Goal: Task Accomplishment & Management: Manage account settings

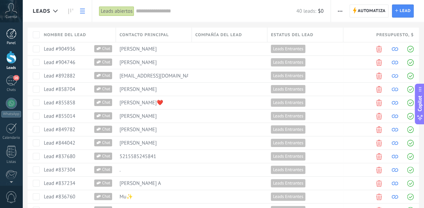
click at [17, 33] on link "Panel" at bounding box center [11, 37] width 22 height 17
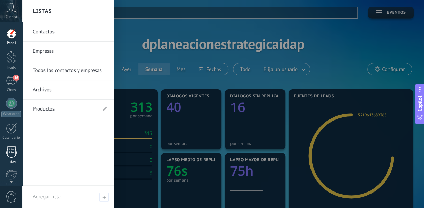
click at [7, 157] on div at bounding box center [11, 152] width 10 height 12
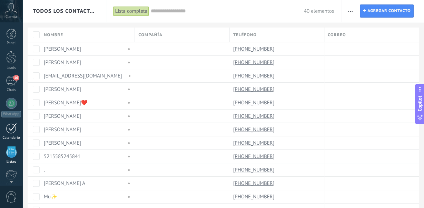
click at [8, 129] on div at bounding box center [11, 128] width 11 height 11
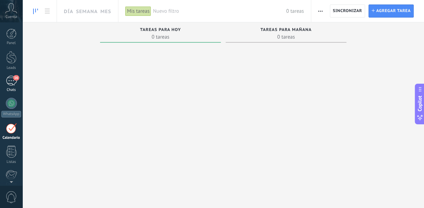
click at [12, 84] on div "16" at bounding box center [11, 81] width 11 height 10
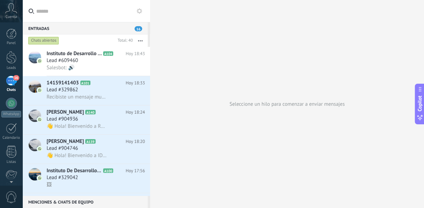
click at [139, 11] on icon at bounding box center [139, 11] width 6 height 6
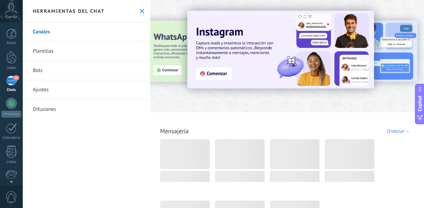
click at [77, 75] on link "Bots" at bounding box center [86, 70] width 128 height 19
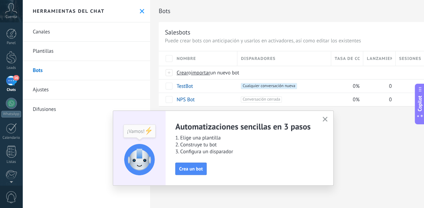
click at [324, 118] on icon "button" at bounding box center [324, 119] width 5 height 5
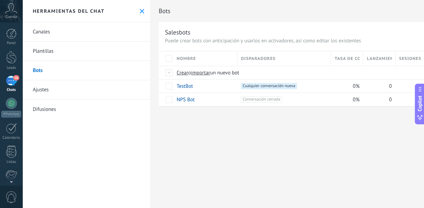
click at [140, 9] on use at bounding box center [142, 11] width 4 height 4
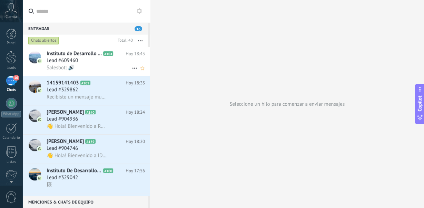
click at [55, 61] on span "Lead #609460" at bounding box center [62, 60] width 31 height 7
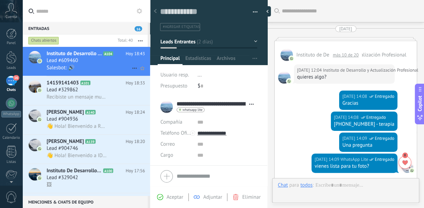
scroll to position [904, 0]
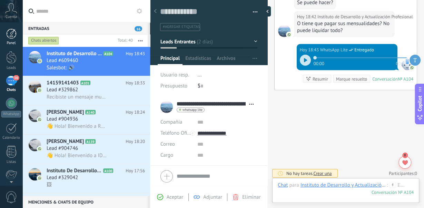
click at [5, 33] on link "Panel" at bounding box center [11, 37] width 22 height 17
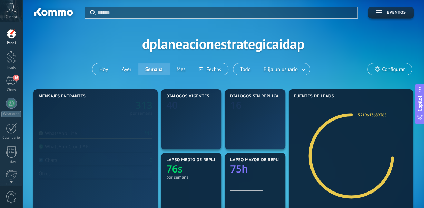
scroll to position [10, 0]
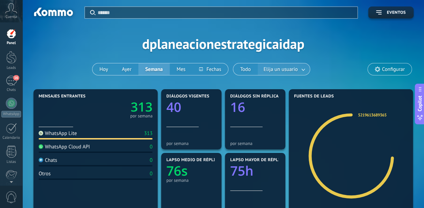
click at [268, 68] on span "Elija un usuario" at bounding box center [280, 69] width 37 height 9
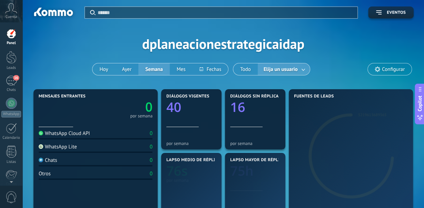
click at [268, 68] on span "Elija un usuario" at bounding box center [280, 69] width 37 height 9
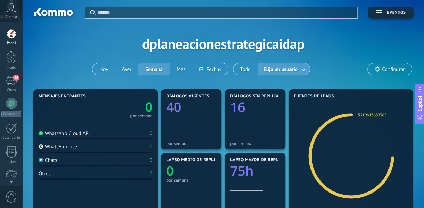
click at [394, 64] on span "Configurar" at bounding box center [389, 69] width 44 height 12
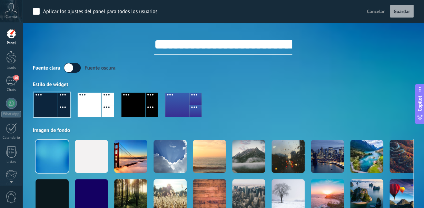
click at [372, 10] on span "Cancelar" at bounding box center [376, 11] width 18 height 6
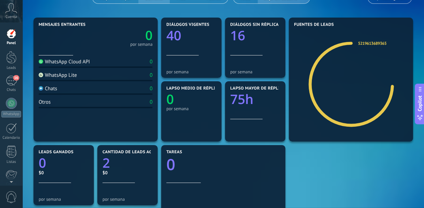
scroll to position [71, 0]
click at [12, 81] on div "16" at bounding box center [11, 81] width 11 height 10
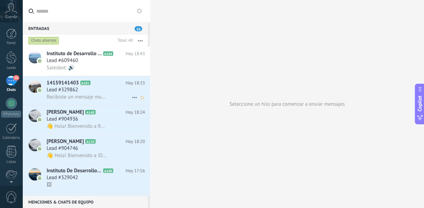
click at [58, 96] on span "Recibiste un mensaje multimedia (id del mensaje: 526FB1BBA84C72B346). Espera a …" at bounding box center [77, 97] width 60 height 7
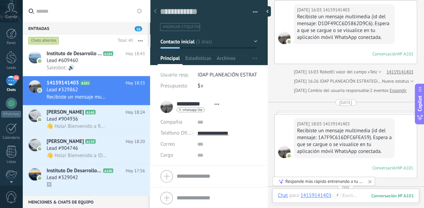
scroll to position [40, 0]
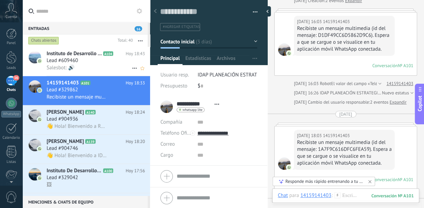
click at [71, 63] on span "Lead #609460" at bounding box center [62, 60] width 31 height 7
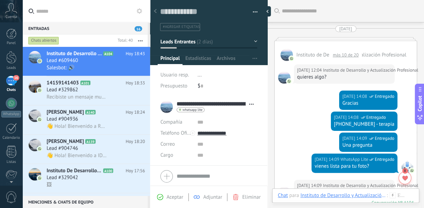
scroll to position [864, 0]
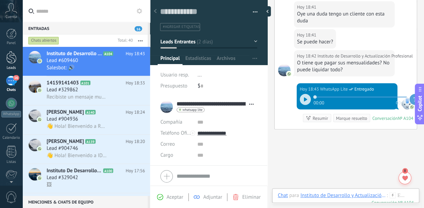
click at [10, 64] on div "Leads" at bounding box center [11, 60] width 22 height 19
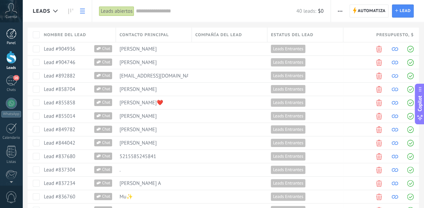
click at [15, 36] on div at bounding box center [11, 34] width 10 height 10
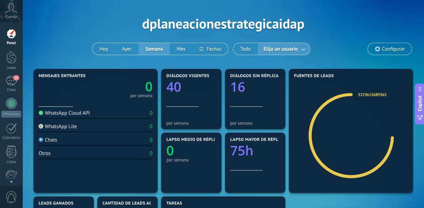
scroll to position [1, 0]
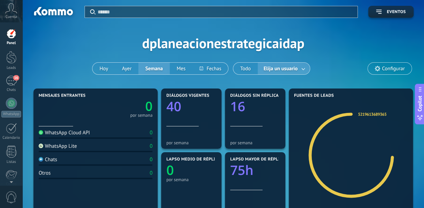
click at [16, 37] on div at bounding box center [11, 34] width 10 height 10
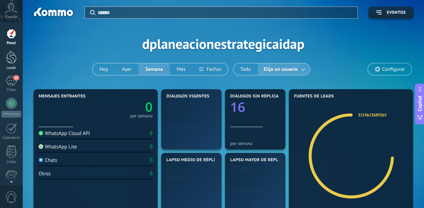
click at [13, 52] on div at bounding box center [11, 57] width 10 height 13
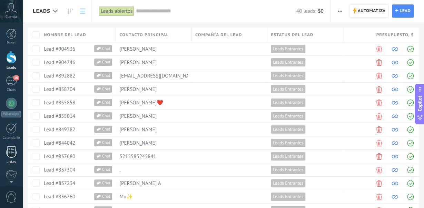
click at [11, 155] on div at bounding box center [11, 152] width 10 height 12
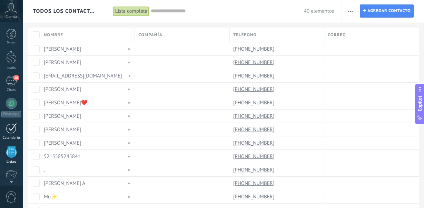
click at [11, 136] on div "Calendario" at bounding box center [11, 138] width 20 height 4
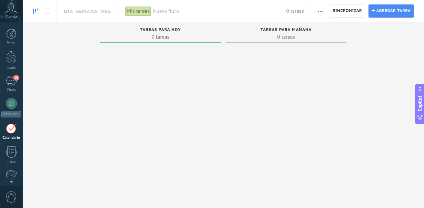
click at [12, 26] on div "Panel Leads 16 Chats WhatsApp Clientes" at bounding box center [22, 103] width 45 height 163
click at [8, 38] on div at bounding box center [11, 34] width 10 height 10
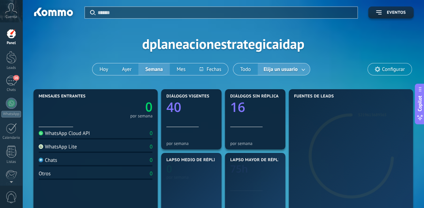
click at [8, 16] on span "Cuenta" at bounding box center [11, 17] width 11 height 4
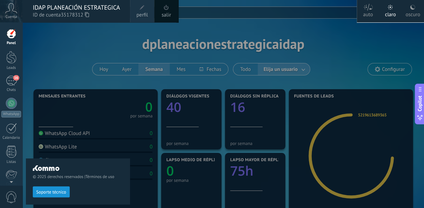
click at [78, 45] on div "© 2025 derechos reservados | Términos de uso Soporte técnico" at bounding box center [78, 115] width 104 height 186
click at [210, 21] on div at bounding box center [234, 104] width 424 height 208
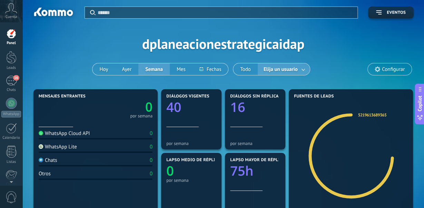
click at [194, 45] on div "Aplicar Eventos dplaneacionestrategicaidap [DATE] [DATE] Semana Mes Todo Elija …" at bounding box center [223, 44] width 380 height 88
click at [10, 56] on div at bounding box center [11, 57] width 10 height 13
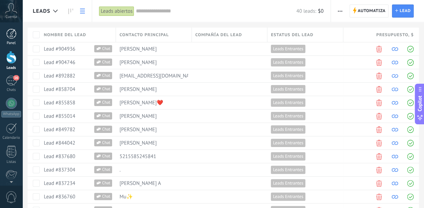
click at [12, 29] on div at bounding box center [11, 34] width 10 height 10
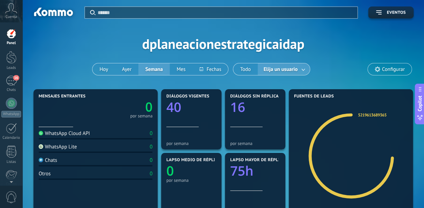
click at [384, 69] on span "Configurar" at bounding box center [392, 70] width 23 height 6
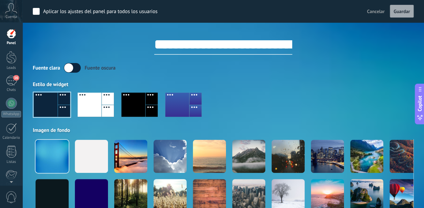
click at [130, 100] on div at bounding box center [133, 105] width 24 height 24
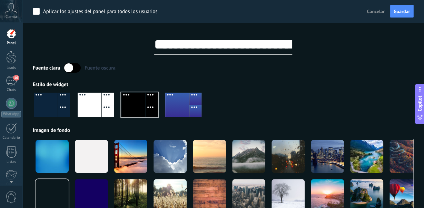
click at [73, 70] on label at bounding box center [72, 68] width 17 height 10
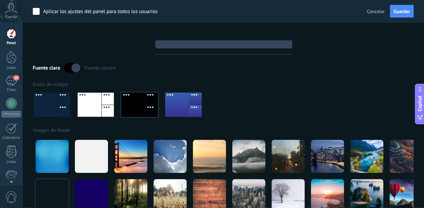
click at [113, 56] on div "**********" at bounding box center [223, 110] width 380 height 220
click at [13, 44] on div "Panel" at bounding box center [11, 43] width 20 height 4
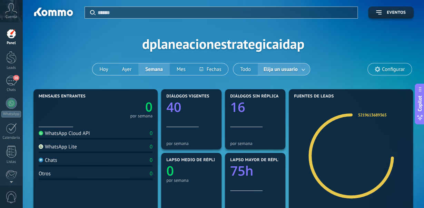
click at [387, 7] on div "Aplicar Eventos" at bounding box center [223, 9] width 380 height 19
click at [386, 9] on button "Eventos" at bounding box center [390, 13] width 45 height 12
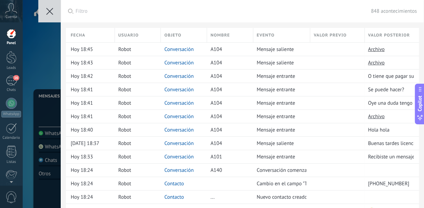
click at [47, 11] on icon at bounding box center [49, 11] width 7 height 7
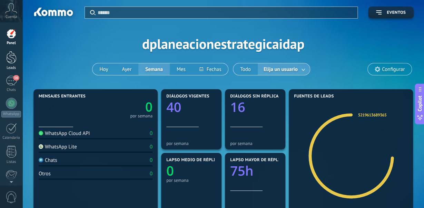
click at [12, 62] on div at bounding box center [11, 57] width 10 height 13
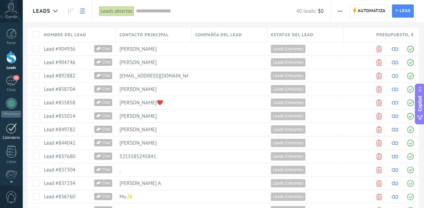
click at [7, 127] on div at bounding box center [11, 128] width 11 height 11
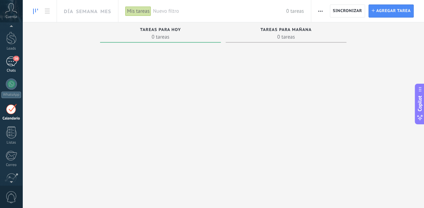
scroll to position [20, 0]
click at [18, 60] on span "17" at bounding box center [16, 58] width 6 height 6
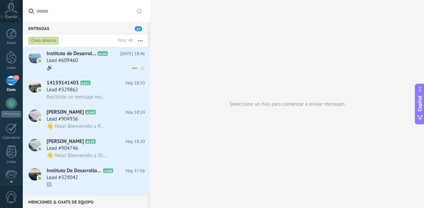
click at [69, 57] on span "Instituto de Desarrollo y Actualización Profesional" at bounding box center [72, 53] width 50 height 7
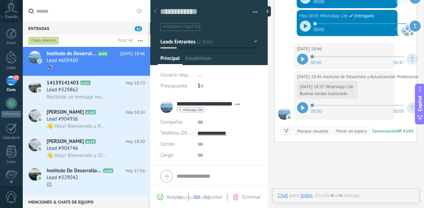
scroll to position [10, 0]
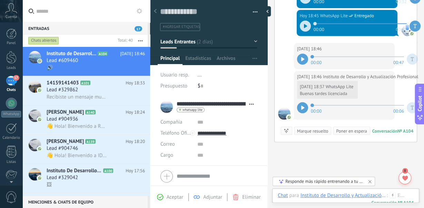
click at [291, 71] on div "[DATE] 18:46 Instituto de Desarrollo y Actualización Profesional [DATE] 18:37 W…" at bounding box center [345, 106] width 142 height 71
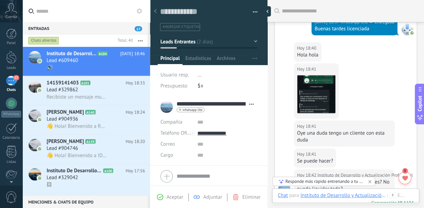
scroll to position [742, 0]
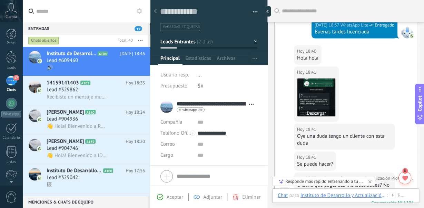
click at [313, 86] on img at bounding box center [316, 98] width 38 height 38
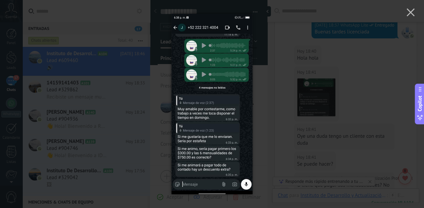
click at [365, 70] on div at bounding box center [212, 104] width 424 height 208
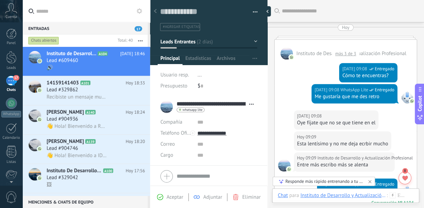
scroll to position [380, 0]
click at [304, 73] on div "[DATE] 09:08 WhatsApp Lite Entregado Cómo te encuentras?" at bounding box center [345, 72] width 142 height 24
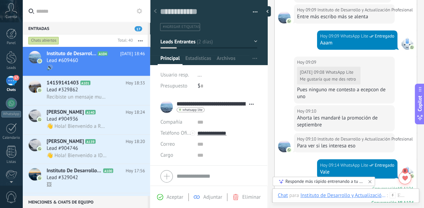
scroll to position [568, 0]
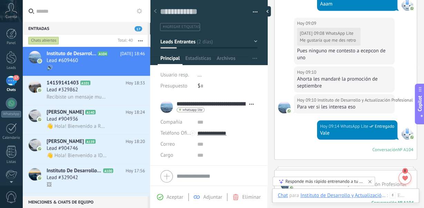
click at [289, 60] on div "[DATE] 09:09 Instituto de Desarrollo y Actualización Profesional [DATE] 09:08 W…" at bounding box center [345, 42] width 142 height 49
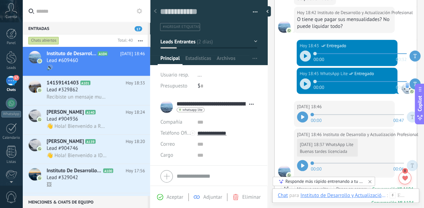
scroll to position [966, 0]
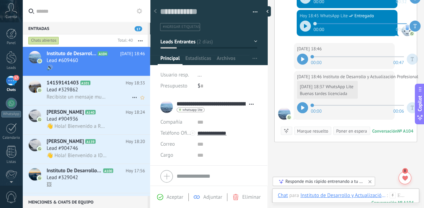
click at [68, 91] on span "Lead #329862" at bounding box center [62, 89] width 31 height 7
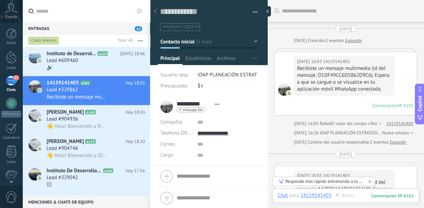
scroll to position [227, 0]
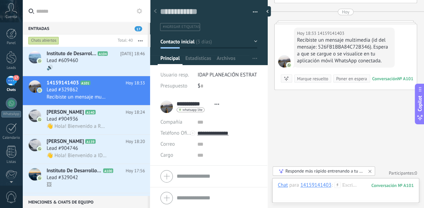
click at [340, 47] on div "Recibiste un mensaje multimedia (id del mensaje: 526FB1BBA84C72B346). Espera a …" at bounding box center [344, 51] width 94 height 28
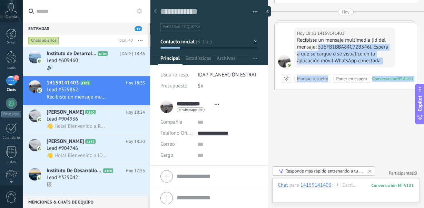
drag, startPoint x: 340, startPoint y: 47, endPoint x: 314, endPoint y: 87, distance: 47.6
click at [314, 87] on div "[DATE] 18:33 14159141403 Recibiste un mensaje multimedia (id del mensaje: 526FB…" at bounding box center [345, 56] width 142 height 65
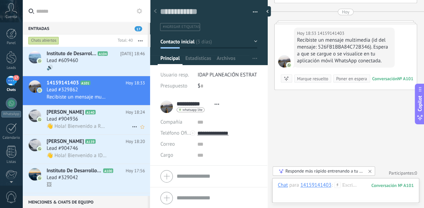
click at [85, 113] on span "A140" at bounding box center [90, 112] width 10 height 4
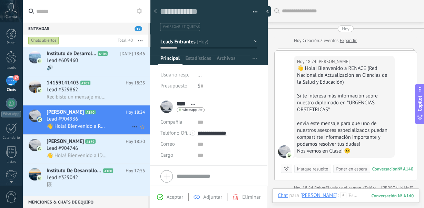
scroll to position [10, 0]
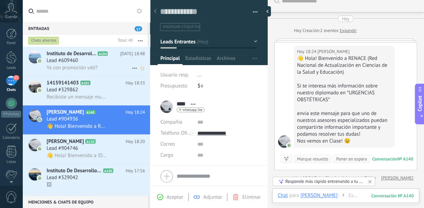
click at [81, 67] on span "Ya con promoción vdd?" at bounding box center [72, 67] width 51 height 7
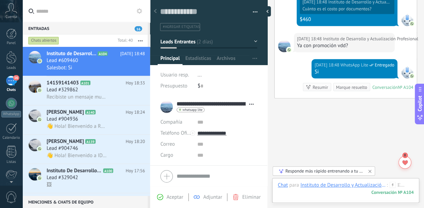
scroll to position [1014, 0]
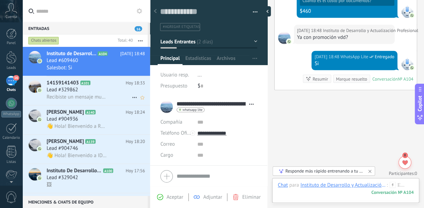
click at [102, 92] on div "Lead #329862" at bounding box center [96, 89] width 98 height 7
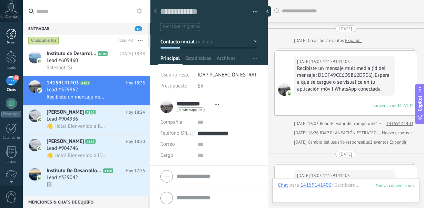
scroll to position [227, 0]
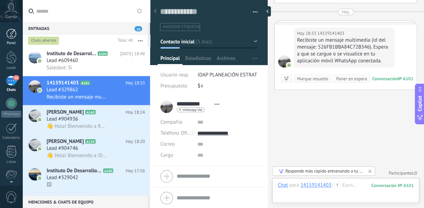
click at [9, 35] on div at bounding box center [11, 34] width 10 height 10
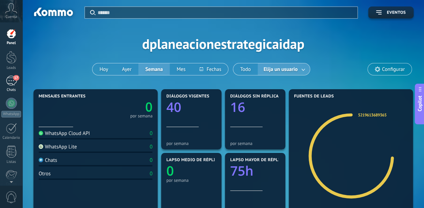
click at [9, 81] on div "17" at bounding box center [11, 81] width 11 height 10
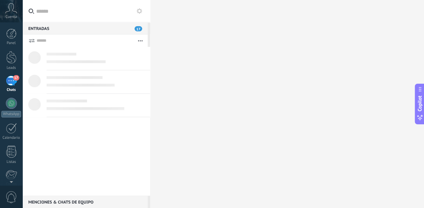
scroll to position [10, 0]
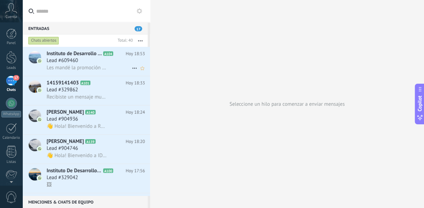
click at [106, 68] on span "Les mandé la promoción del día [PERSON_NAME][DATE]" at bounding box center [77, 67] width 60 height 7
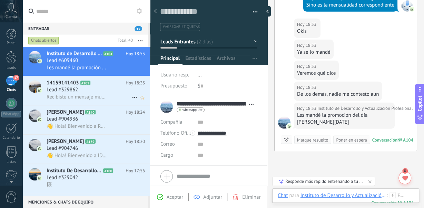
click at [65, 91] on span "Lead #329862" at bounding box center [62, 89] width 31 height 7
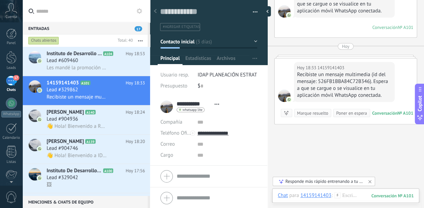
scroll to position [227, 0]
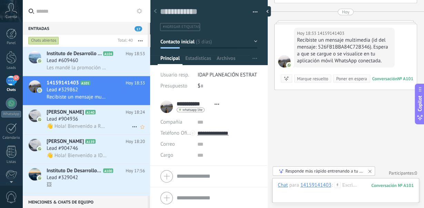
click at [65, 120] on span "Lead #904936" at bounding box center [62, 119] width 31 height 7
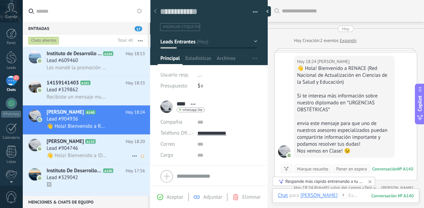
click at [78, 150] on h3 "Lead #904746" at bounding box center [64, 148] width 35 height 7
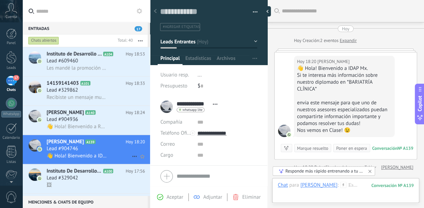
scroll to position [102, 0]
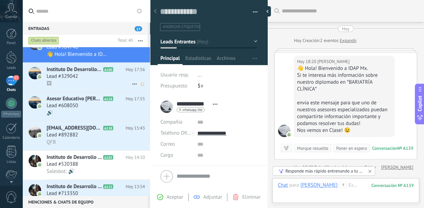
click at [68, 73] on span "Instituto De Desarrollo Y Actualización Profesional [GEOGRAPHIC_DATA]" at bounding box center [74, 69] width 55 height 7
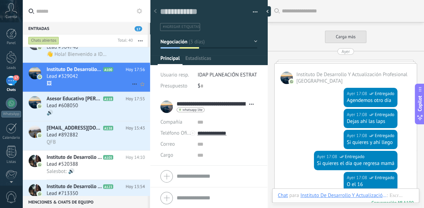
scroll to position [474, 0]
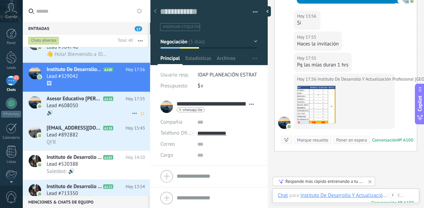
click at [91, 103] on div "Lead #608050" at bounding box center [96, 105] width 98 height 7
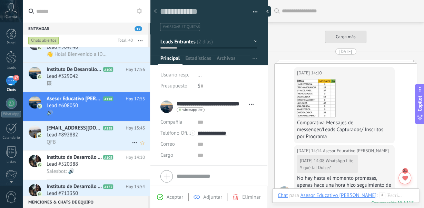
scroll to position [424, 0]
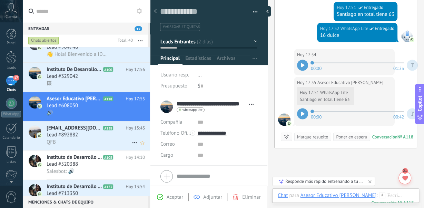
click at [77, 131] on span "[EMAIL_ADDRESS][DOMAIN_NAME]" at bounding box center [74, 128] width 55 height 7
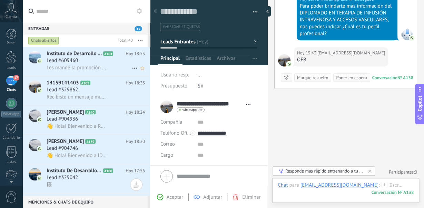
click at [71, 61] on span "Lead #609460" at bounding box center [62, 60] width 31 height 7
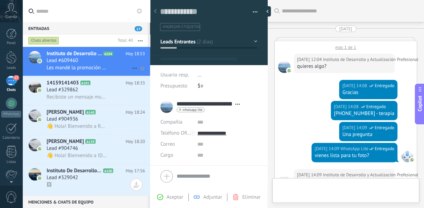
type textarea "**********"
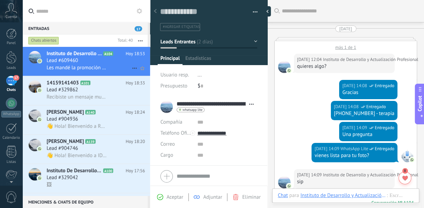
scroll to position [895, 0]
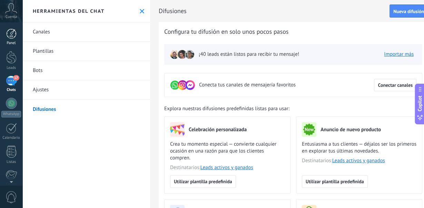
click at [10, 38] on div at bounding box center [11, 34] width 10 height 10
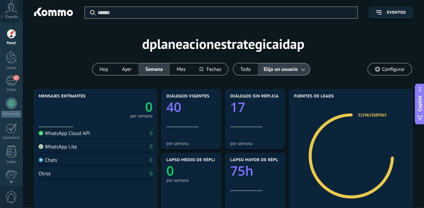
click at [10, 14] on div "Cuenta" at bounding box center [11, 11] width 22 height 22
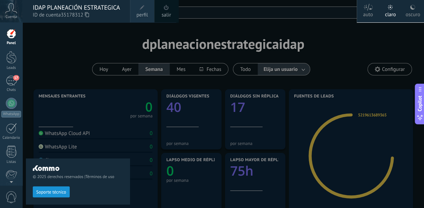
click at [413, 10] on icon at bounding box center [412, 7] width 6 height 6
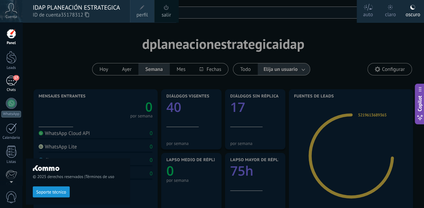
click at [13, 82] on div "17" at bounding box center [11, 81] width 11 height 10
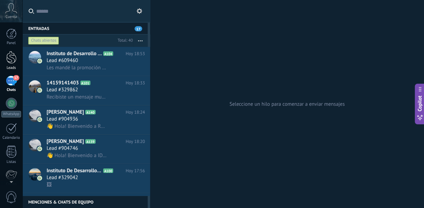
click at [11, 59] on div at bounding box center [11, 57] width 10 height 13
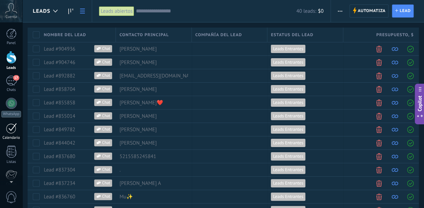
click at [9, 129] on div at bounding box center [11, 128] width 11 height 11
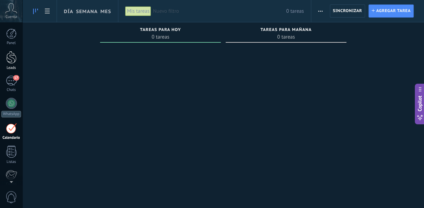
click at [16, 56] on div at bounding box center [11, 57] width 10 height 13
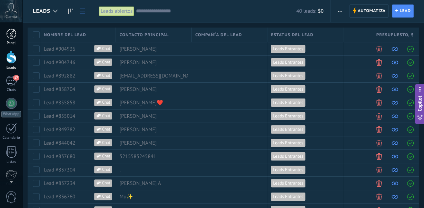
click at [12, 37] on div at bounding box center [11, 34] width 10 height 10
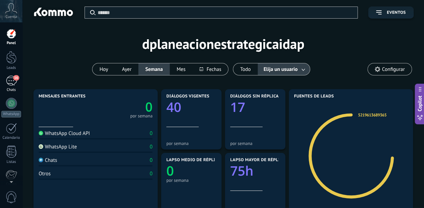
click at [16, 79] on span "16" at bounding box center [16, 78] width 6 height 6
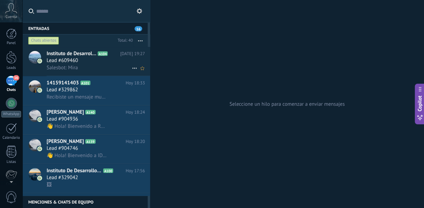
click at [94, 56] on span "Instituto de Desarrollo y Actualización Profesional" at bounding box center [72, 53] width 50 height 7
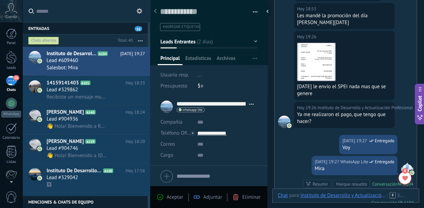
scroll to position [823, 0]
click at [318, 61] on img at bounding box center [316, 62] width 38 height 38
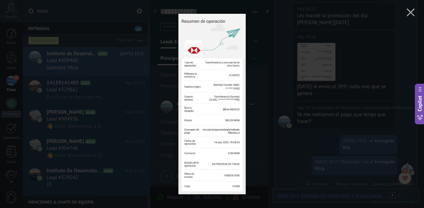
click at [335, 53] on div at bounding box center [212, 104] width 424 height 208
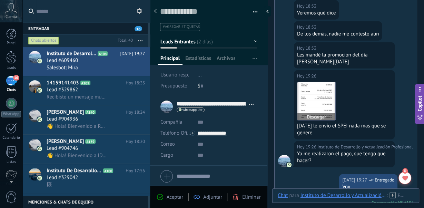
scroll to position [784, 0]
click at [322, 83] on img at bounding box center [316, 101] width 38 height 38
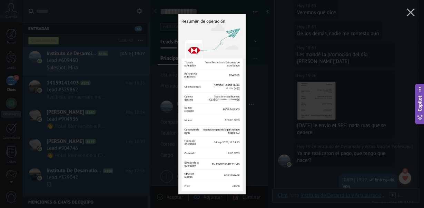
click at [297, 60] on div at bounding box center [212, 104] width 424 height 208
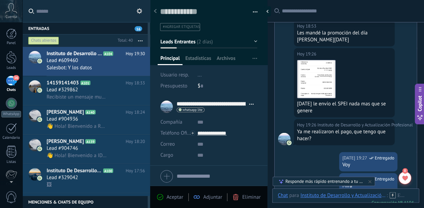
scroll to position [804, 0]
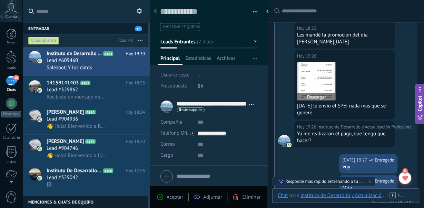
click at [314, 93] on button "Descargar" at bounding box center [316, 96] width 38 height 7
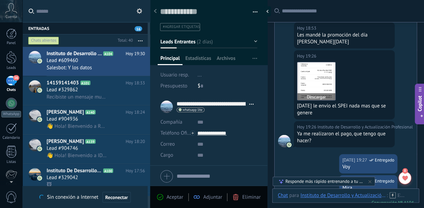
click at [315, 74] on img at bounding box center [316, 81] width 38 height 38
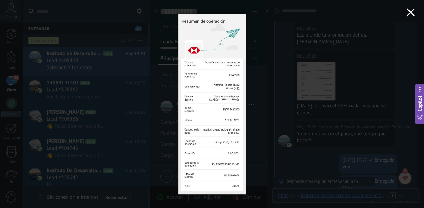
click at [410, 10] on icon "button" at bounding box center [410, 12] width 8 height 8
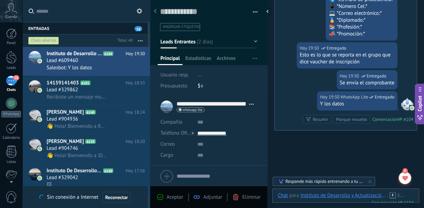
scroll to position [1060, 0]
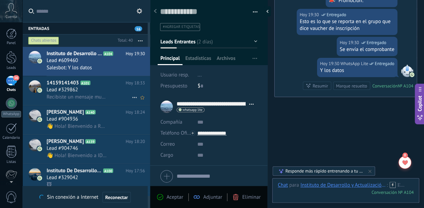
click at [97, 83] on icon at bounding box center [95, 83] width 7 height 7
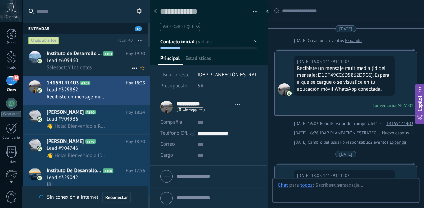
scroll to position [176, 0]
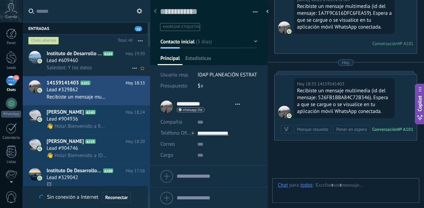
click at [88, 58] on div "Lead #609460" at bounding box center [96, 60] width 98 height 7
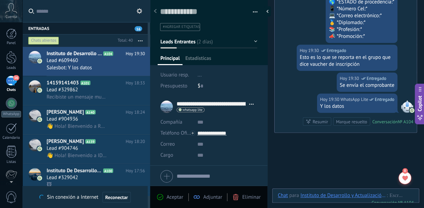
scroll to position [10, 0]
click at [105, 66] on div "Salesbot: Y los datos" at bounding box center [96, 67] width 98 height 7
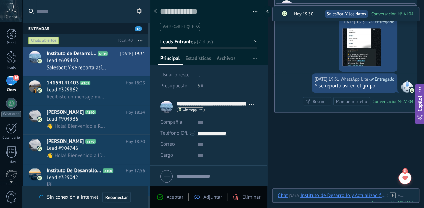
scroll to position [1420, 0]
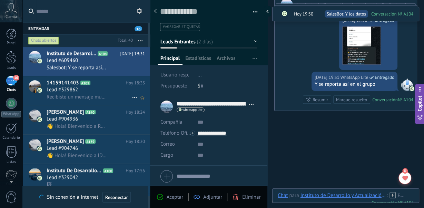
click at [105, 85] on h2 "14159141403 A101" at bounding box center [86, 83] width 79 height 7
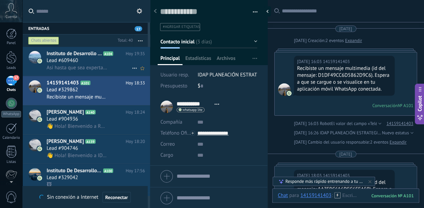
click at [67, 60] on span "Lead #609460" at bounding box center [62, 60] width 31 height 7
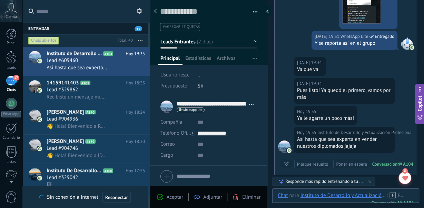
scroll to position [1174, 0]
click at [106, 94] on span "Recibiste un mensaje multimedia (id del mensaje: 526FB1BBA84C72B346). Espera a …" at bounding box center [77, 97] width 60 height 7
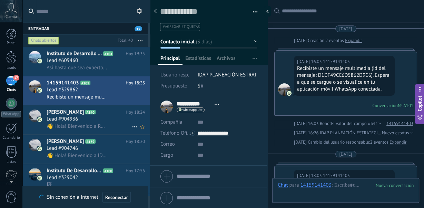
scroll to position [227, 0]
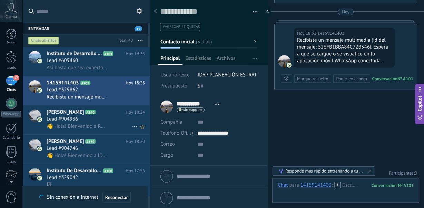
click at [79, 111] on h2 "Juan A140" at bounding box center [86, 112] width 79 height 7
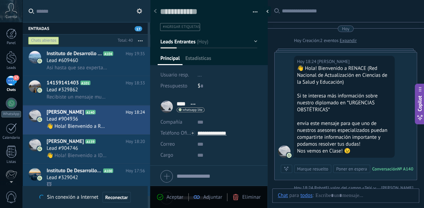
scroll to position [10, 0]
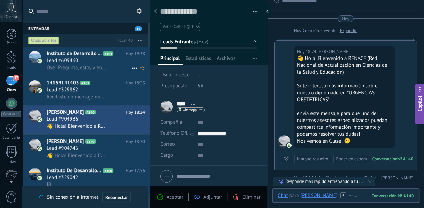
click at [90, 67] on span "Oye! Pregunta, estoy viendo que mi cliente me pago por un diplomado con el que …" at bounding box center [77, 67] width 60 height 7
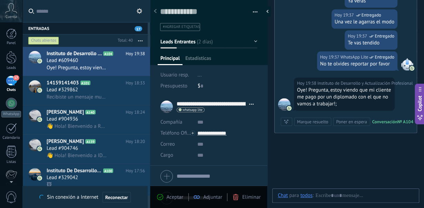
scroll to position [10, 0]
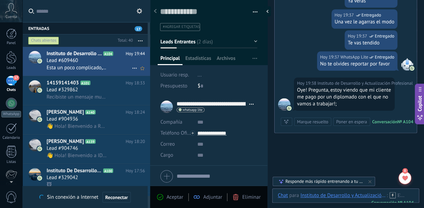
click at [100, 60] on div "Lead #609460" at bounding box center [96, 60] width 98 height 7
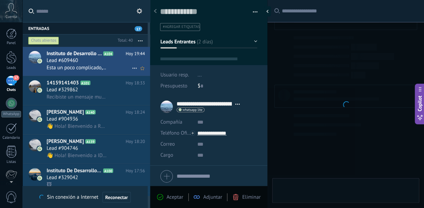
type textarea "**********"
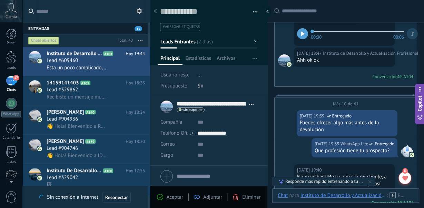
scroll to position [1172, 0]
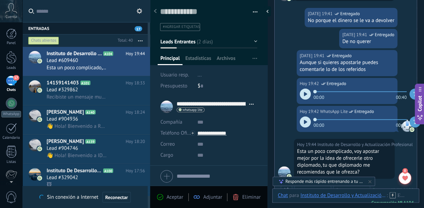
scroll to position [1492, 0]
